Goal: Register for event/course

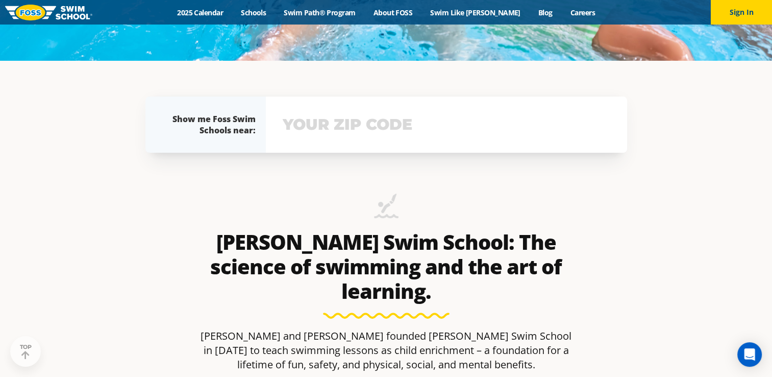
scroll to position [329, 0]
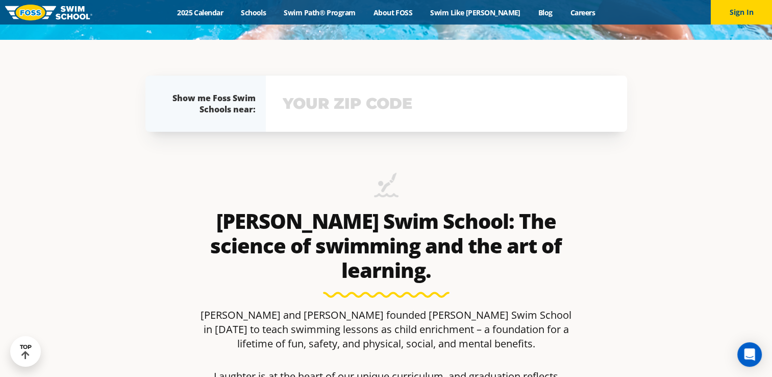
click at [378, 118] on input "text" at bounding box center [446, 104] width 333 height 30
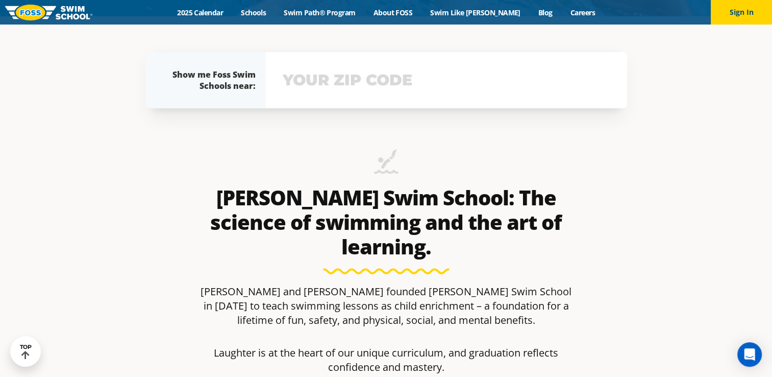
scroll to position [361, 0]
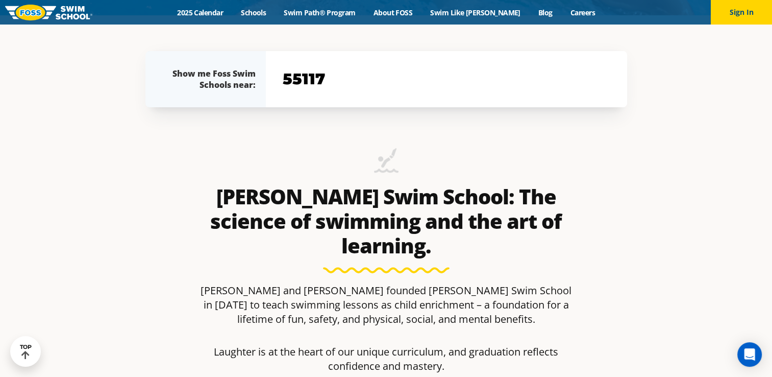
type input "55117"
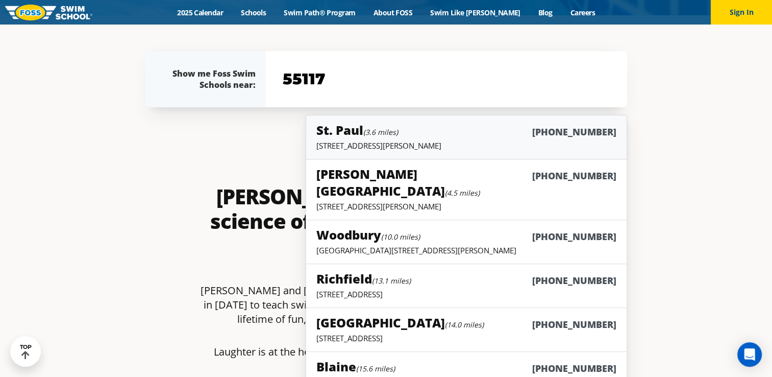
click at [396, 138] on h5 "St. Paul (3.6 miles)" at bounding box center [358, 130] width 82 height 17
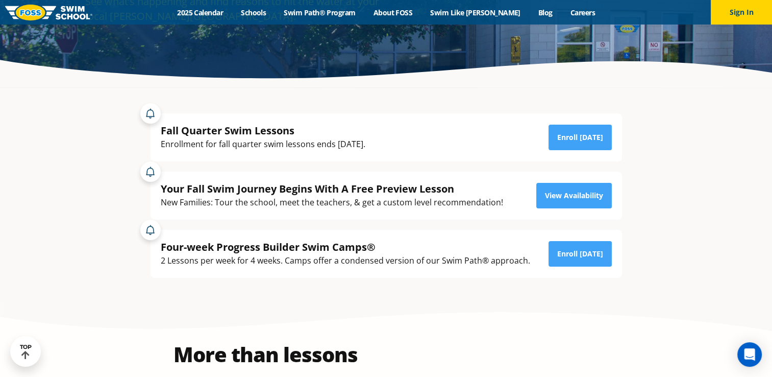
scroll to position [177, 0]
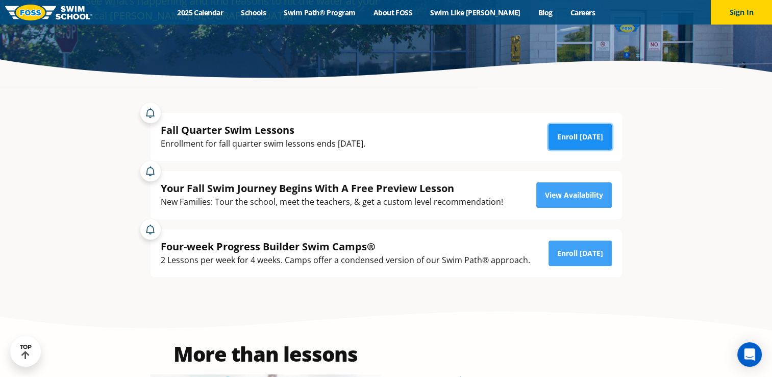
click at [593, 132] on link "Enroll Today" at bounding box center [580, 137] width 63 height 26
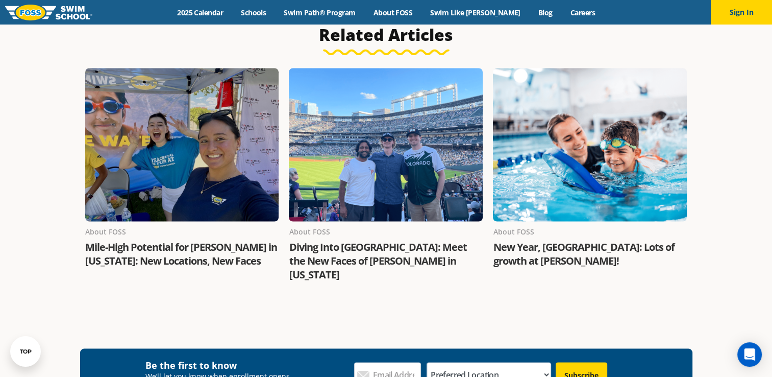
scroll to position [1843, 0]
